Goal: Task Accomplishment & Management: Use online tool/utility

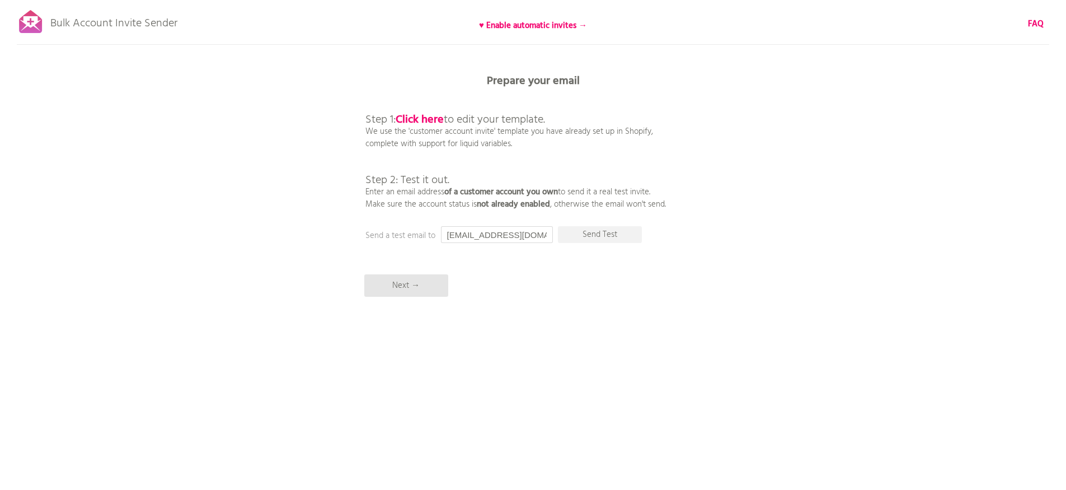
drag, startPoint x: 522, startPoint y: 237, endPoint x: 440, endPoint y: 232, distance: 81.3
click at [441, 232] on input "[EMAIL_ADDRESS][DOMAIN_NAME]" at bounding box center [497, 234] width 112 height 17
click at [603, 228] on p "Send Test" at bounding box center [600, 234] width 84 height 17
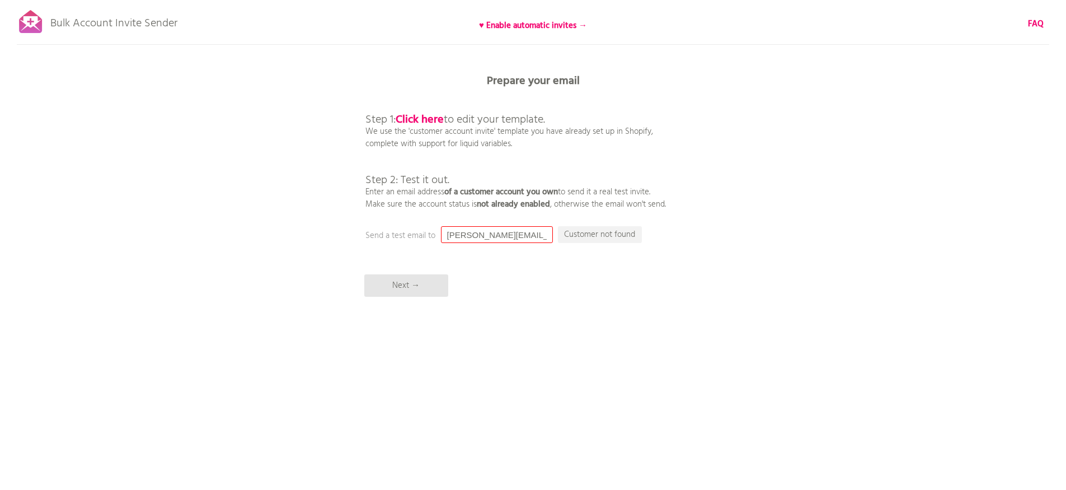
click at [517, 239] on input "[PERSON_NAME][EMAIL_ADDRESS][DOMAIN_NAME]" at bounding box center [497, 234] width 112 height 17
type input "[EMAIL_ADDRESS][DOMAIN_NAME]"
click at [604, 229] on p "Send Test" at bounding box center [600, 234] width 84 height 17
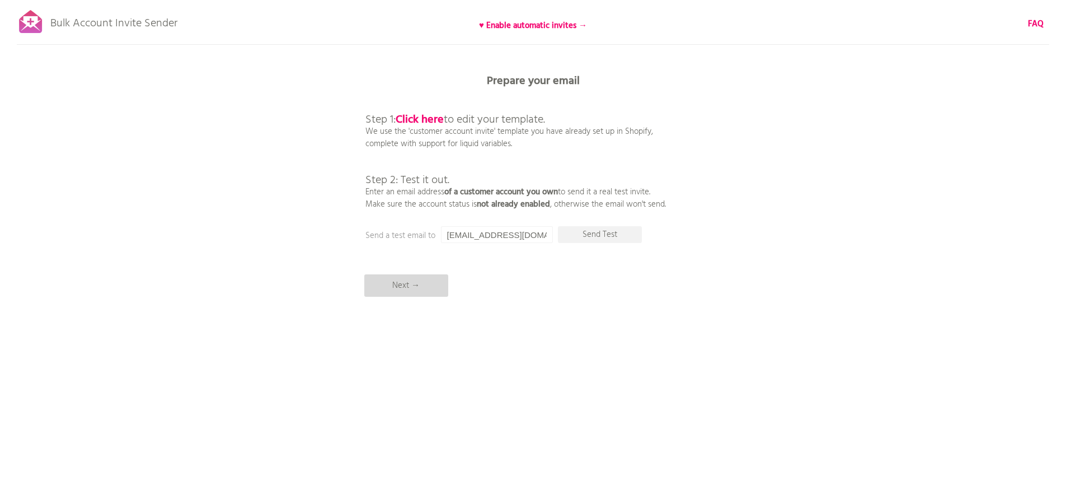
click at [426, 291] on p "Next →" at bounding box center [406, 285] width 84 height 22
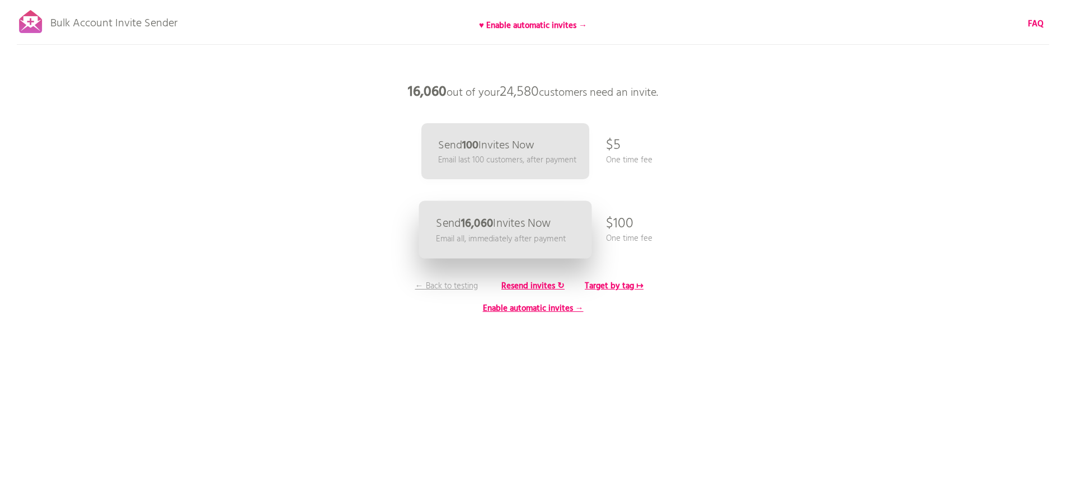
click at [498, 224] on p "Send 16,060 Invites Now" at bounding box center [493, 224] width 115 height 12
